Goal: Information Seeking & Learning: Learn about a topic

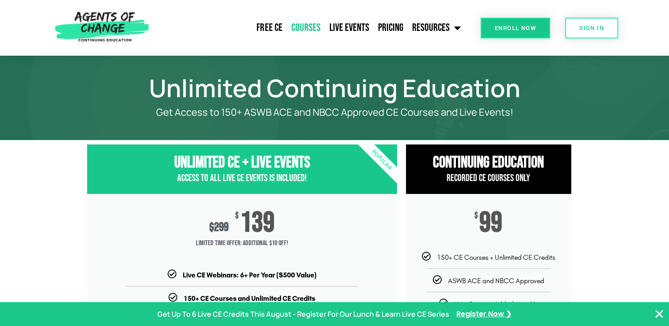
click at [305, 27] on link "Courses" at bounding box center [306, 28] width 38 height 22
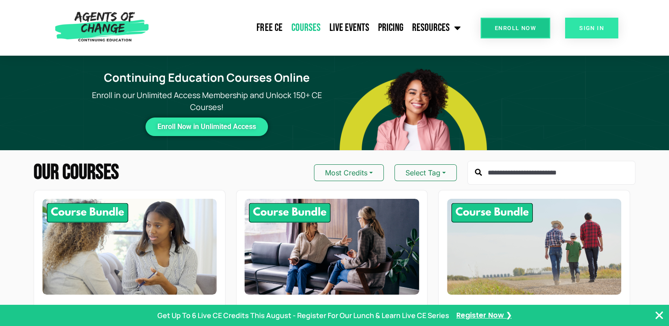
click at [581, 28] on span "SIGN IN" at bounding box center [591, 28] width 25 height 6
